Goal: Use online tool/utility: Utilize a website feature to perform a specific function

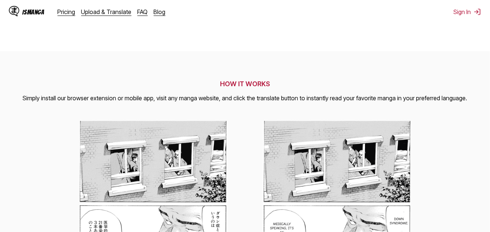
scroll to position [111, 0]
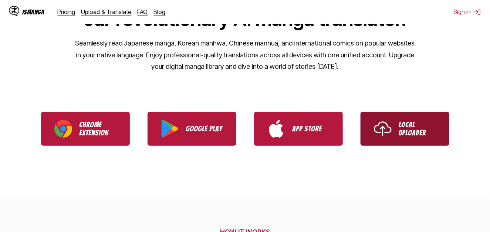
click at [401, 133] on p "Local Uploader" at bounding box center [417, 128] width 37 height 16
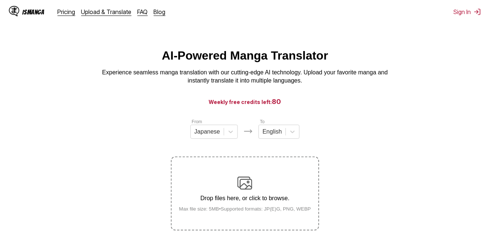
scroll to position [37, 0]
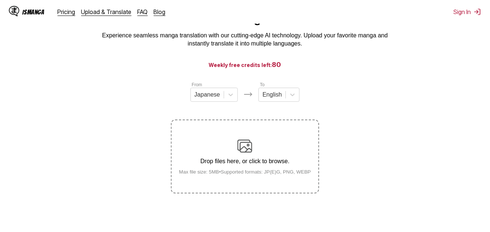
click at [250, 97] on img at bounding box center [247, 94] width 9 height 9
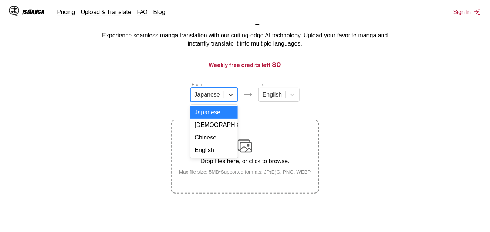
click at [232, 98] on icon at bounding box center [230, 94] width 7 height 7
click at [208, 156] on div "English" at bounding box center [213, 150] width 47 height 13
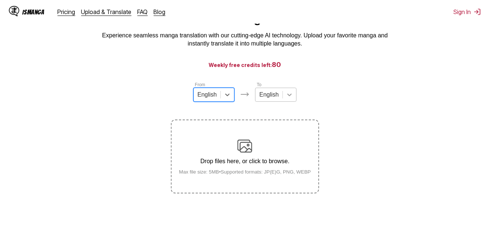
click at [291, 97] on icon at bounding box center [289, 94] width 7 height 7
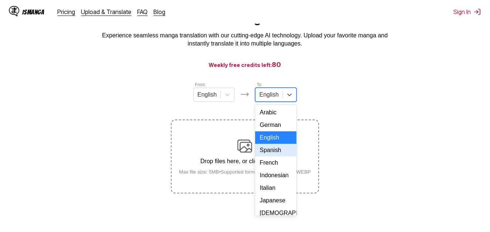
click at [274, 156] on div "Spanish" at bounding box center [275, 150] width 41 height 13
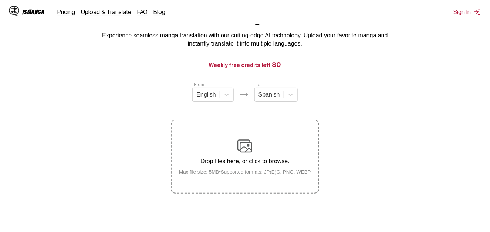
click at [251, 148] on img at bounding box center [244, 146] width 15 height 15
click at [0, 0] on input "Drop files here, or click to browse. Max file size: 5MB • Supported formats: JP…" at bounding box center [0, 0] width 0 height 0
